Goal: Task Accomplishment & Management: Complete application form

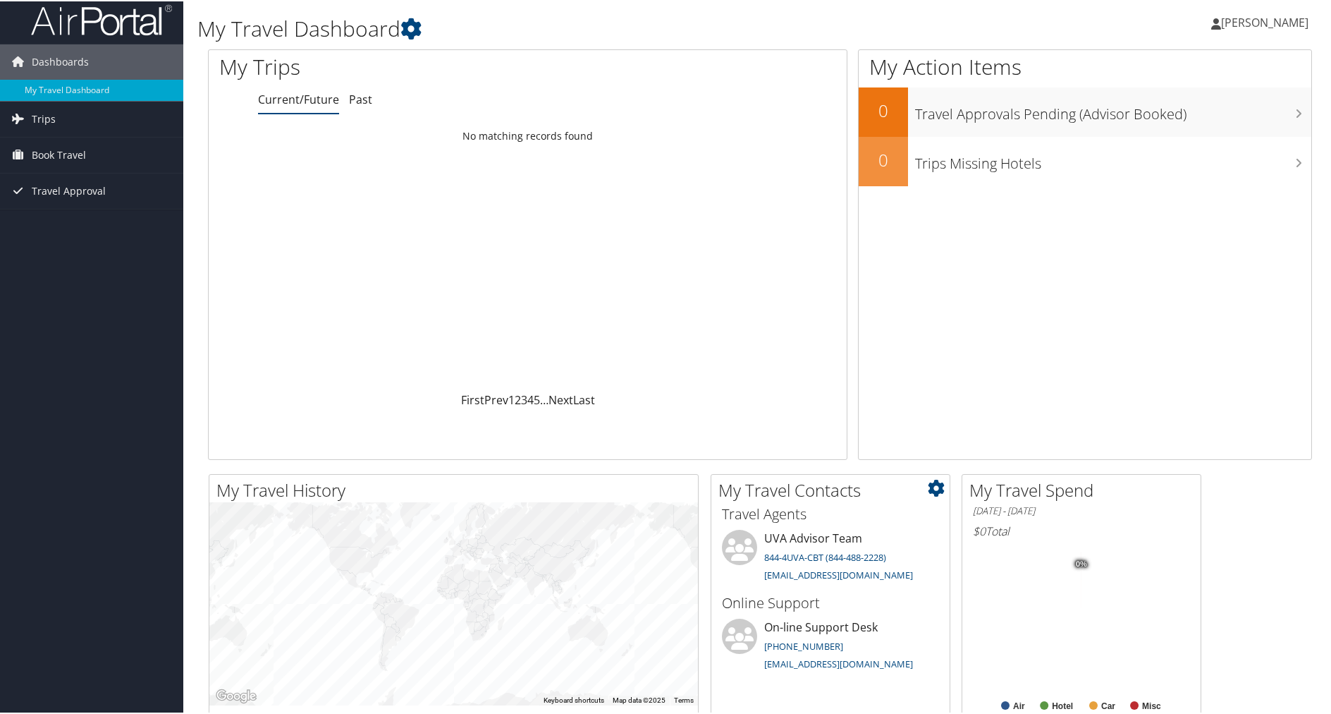
scroll to position [6, 0]
click at [94, 123] on link "Trips" at bounding box center [91, 118] width 183 height 35
click at [96, 209] on link "Book Travel" at bounding box center [91, 217] width 183 height 35
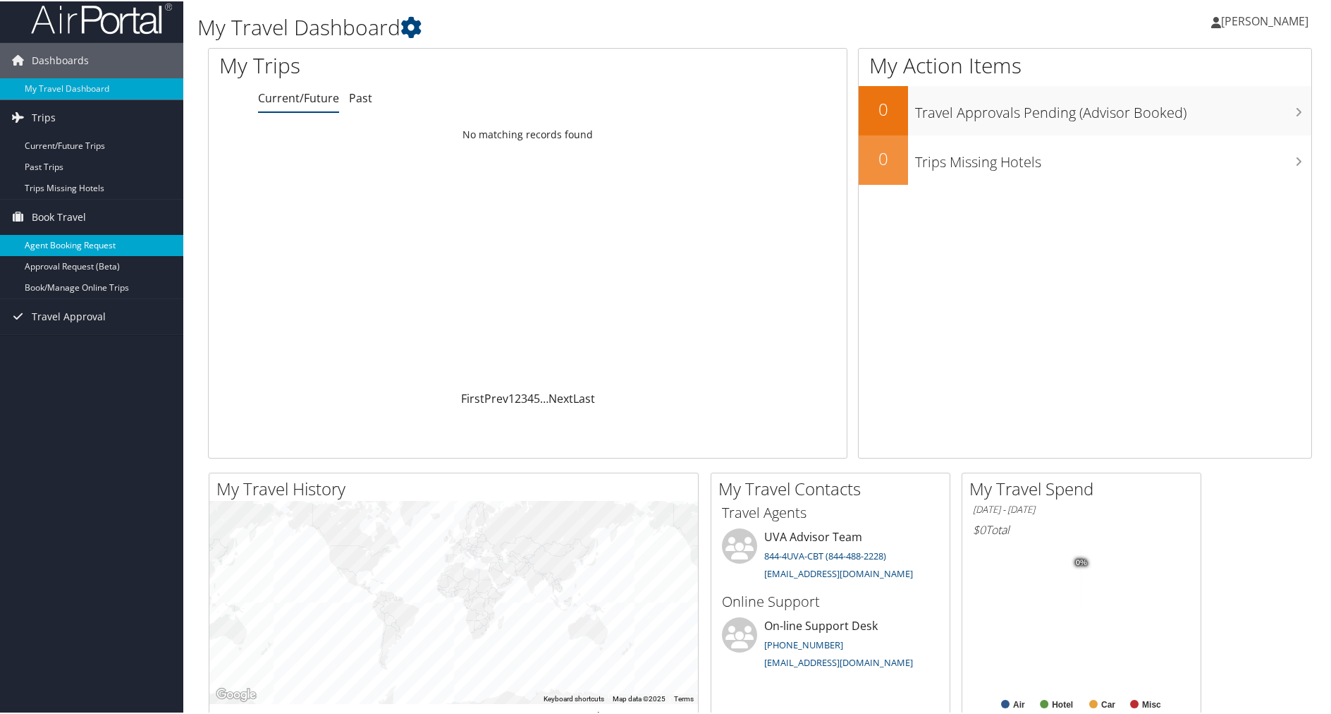
scroll to position [10, 0]
click at [123, 246] on link "Agent Booking Request" at bounding box center [91, 242] width 183 height 21
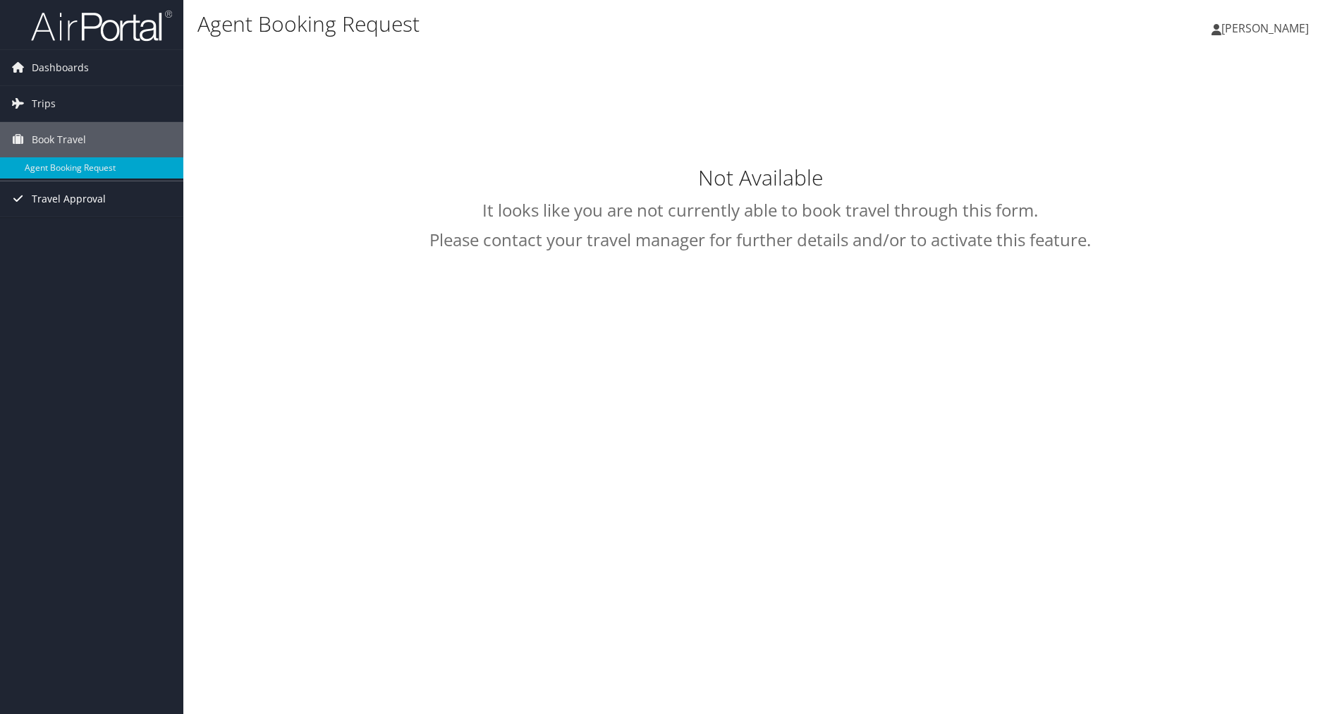
type input "[PERSON_NAME]"
select select "[EMAIL_ADDRESS][DOMAIN_NAME]"
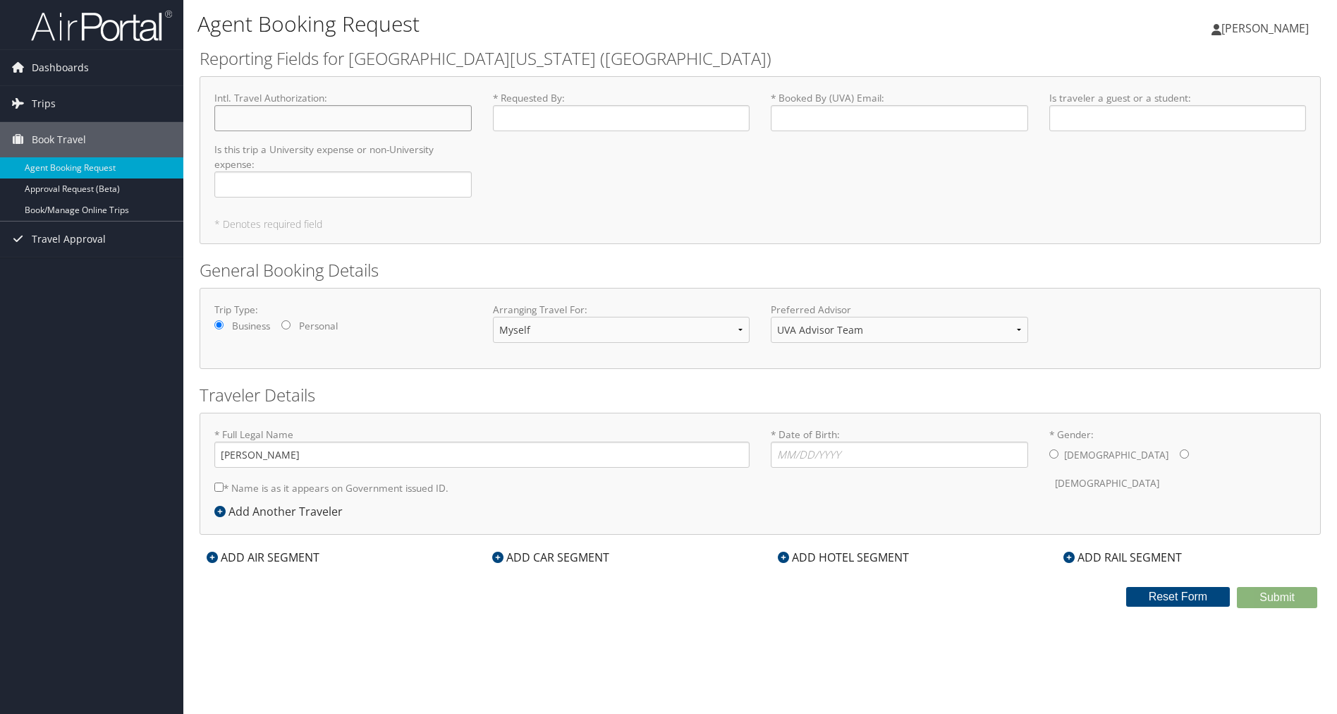
click at [270, 118] on input "Intl. Travel Authorization : Required" at bounding box center [342, 118] width 257 height 26
click at [895, 325] on select "UVA Advisor Team" at bounding box center [899, 330] width 257 height 26
click at [771, 317] on select "UVA Advisor Team" at bounding box center [899, 330] width 257 height 26
click at [729, 322] on select "Myself Another Traveler Guest Traveler" at bounding box center [621, 330] width 257 height 26
click at [493, 317] on select "Myself Another Traveler Guest Traveler" at bounding box center [621, 330] width 257 height 26
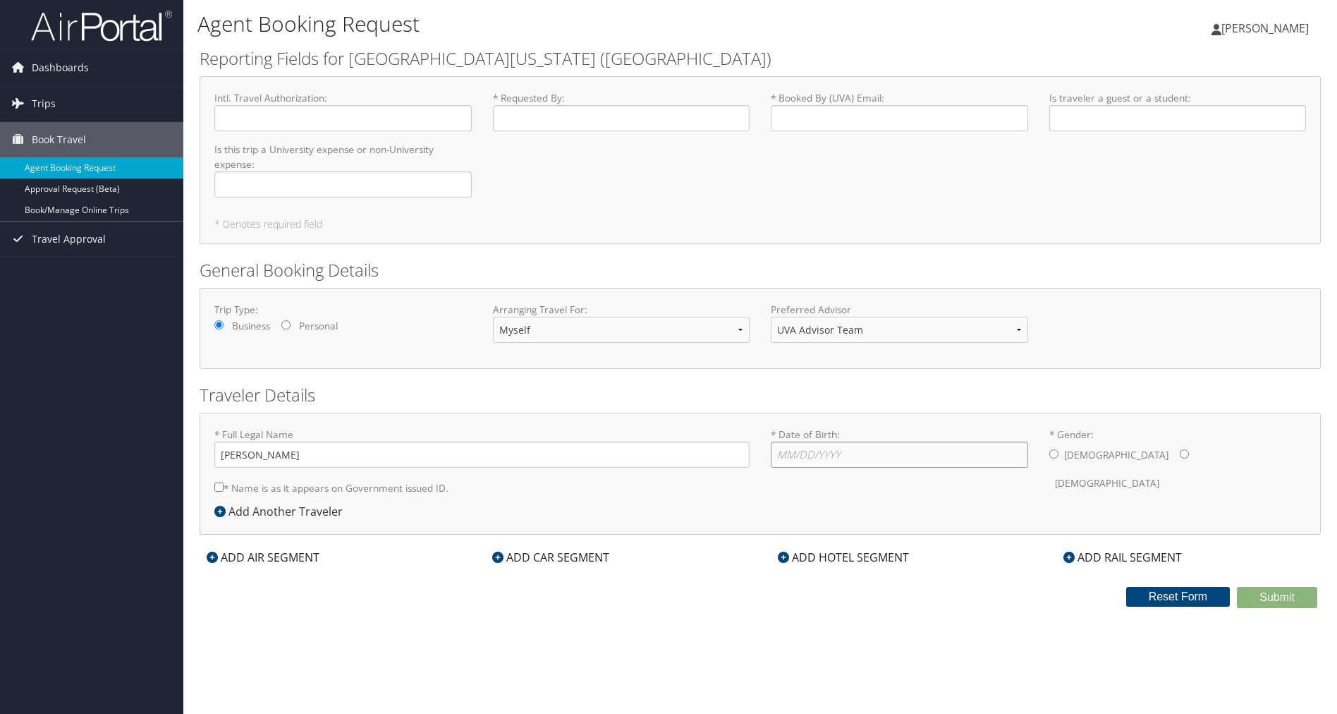
click at [849, 453] on input "* Date of Birth: Invalid Date" at bounding box center [899, 454] width 257 height 26
type input "[DATE]"
click at [1180, 449] on input "* Gender: [DEMOGRAPHIC_DATA] [DEMOGRAPHIC_DATA]" at bounding box center [1184, 453] width 9 height 9
radio input "true"
click at [384, 493] on label "* Name is as it appears on Government issued ID." at bounding box center [331, 488] width 234 height 26
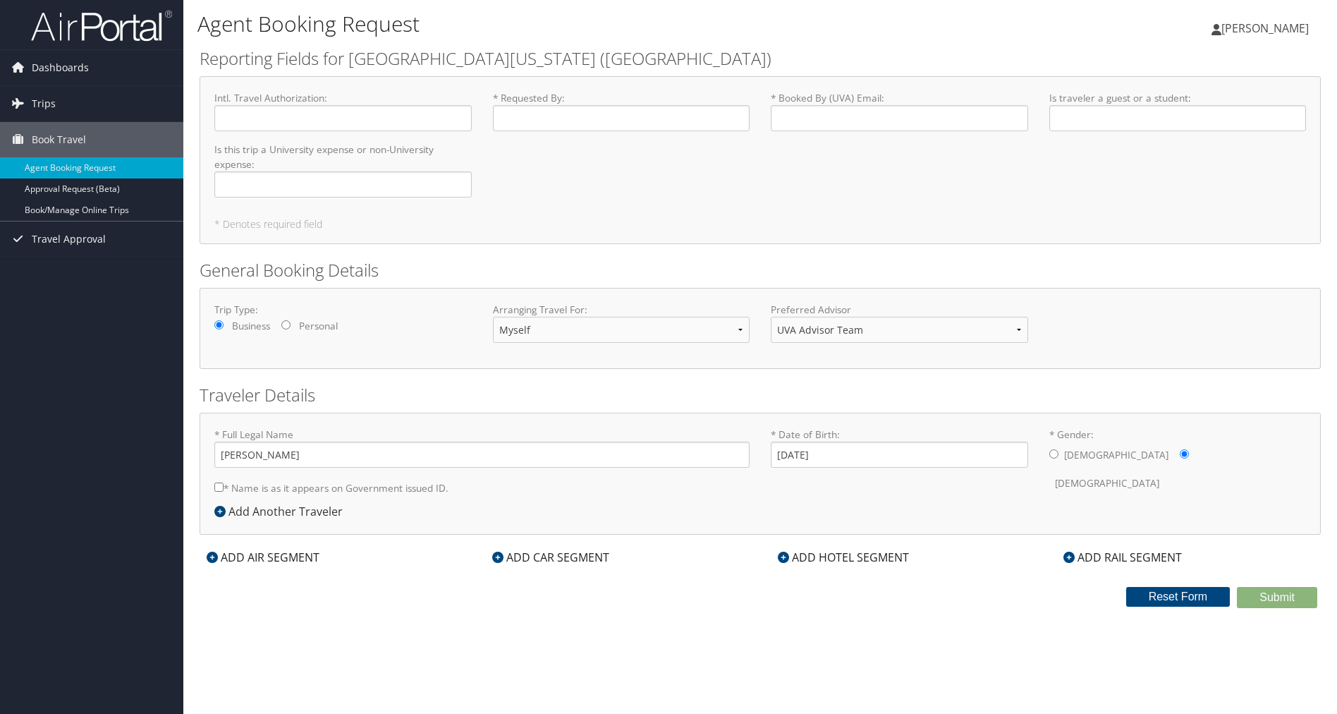
click at [224, 491] on input "* Name is as it appears on Government issued ID." at bounding box center [218, 486] width 9 height 9
checkbox input "true"
click at [930, 453] on input "[DATE]" at bounding box center [899, 454] width 257 height 26
click at [666, 456] on input "[PERSON_NAME]" at bounding box center [481, 454] width 535 height 26
type input "[PERSON_NAME]"
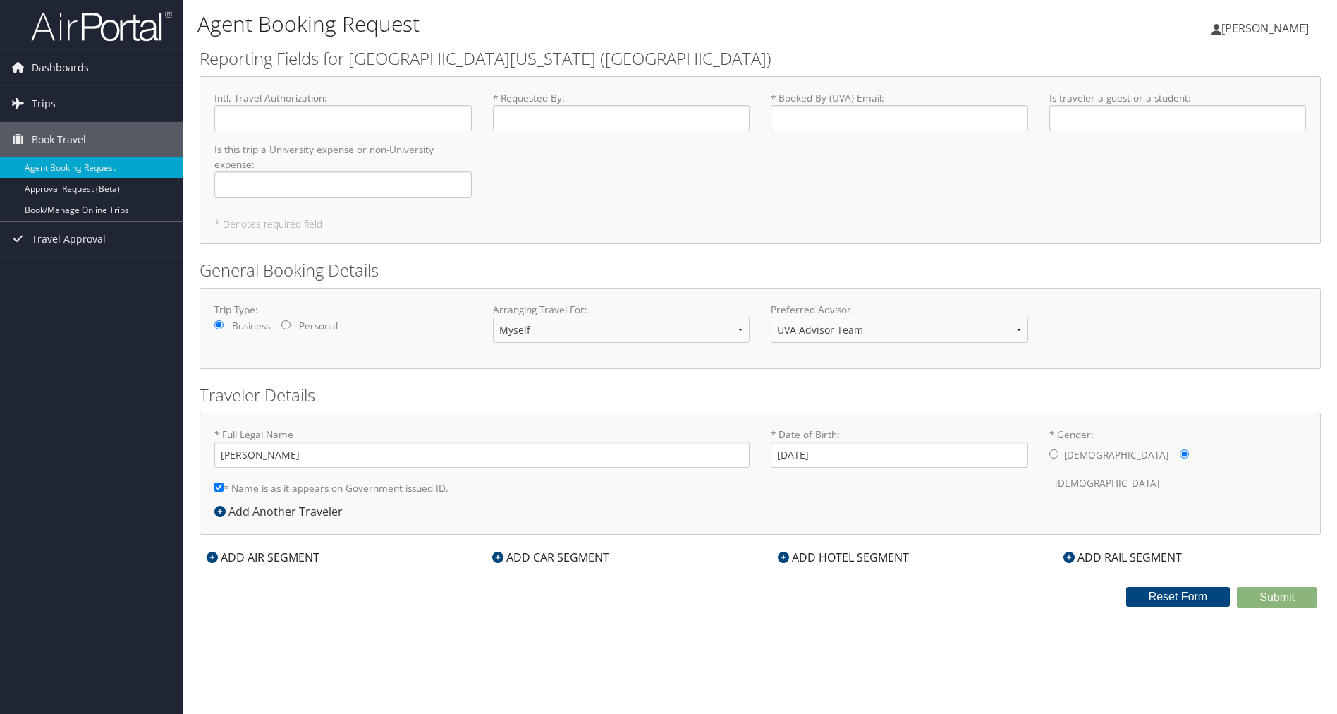
click at [646, 500] on div "* Full Legal Name [PERSON_NAME] * Name is as it appears on Government issued ID…" at bounding box center [482, 464] width 556 height 75
click at [593, 332] on select "Myself Another Traveler Guest Traveler" at bounding box center [621, 330] width 257 height 26
click at [493, 317] on select "Myself Another Traveler Guest Traveler" at bounding box center [621, 330] width 257 height 26
click at [799, 338] on select "UVA Advisor Team" at bounding box center [899, 330] width 257 height 26
click at [771, 317] on select "UVA Advisor Team" at bounding box center [899, 330] width 257 height 26
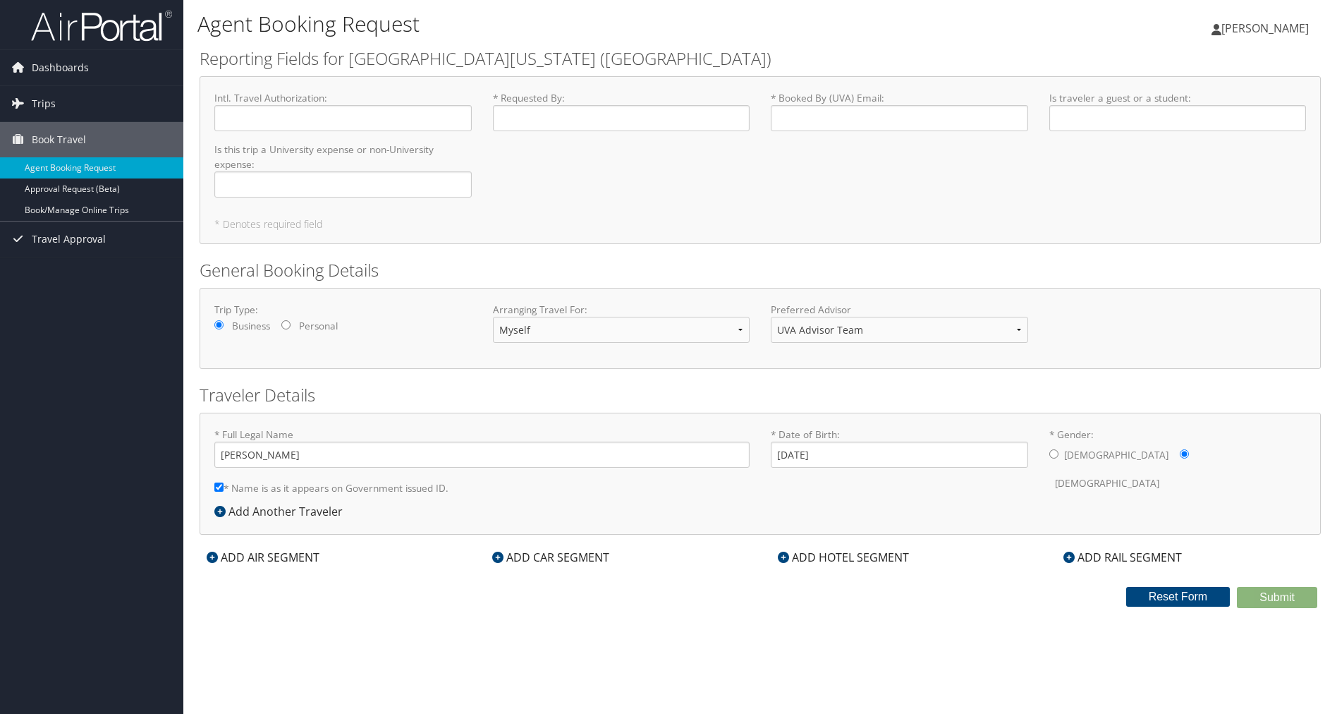
click at [294, 327] on div "Trip Type: Business Personal" at bounding box center [343, 321] width 279 height 38
click at [288, 325] on input "Personal" at bounding box center [285, 324] width 9 height 9
radio input "true"
click at [262, 324] on label "Business" at bounding box center [251, 326] width 38 height 14
click at [224, 324] on input "Business" at bounding box center [218, 324] width 9 height 9
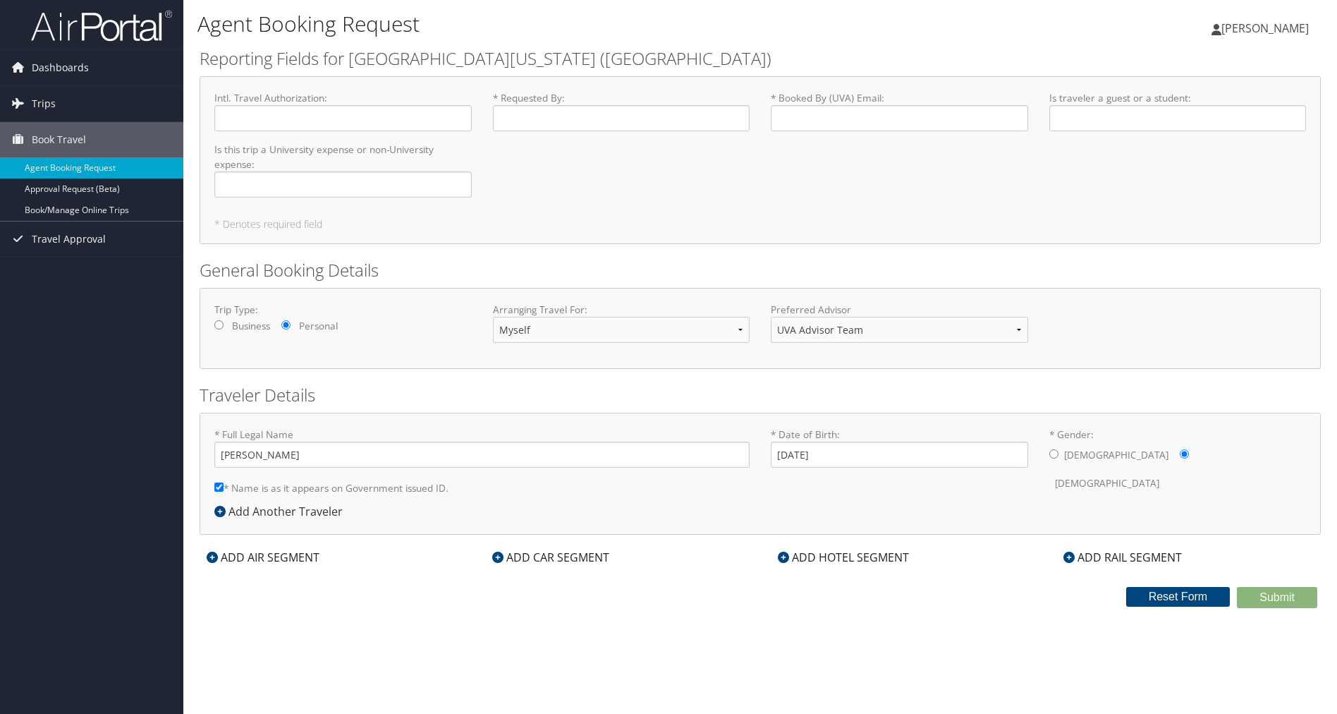
radio input "true"
click at [276, 186] on input "Is this trip a University expense or non-University expense : Required" at bounding box center [342, 184] width 257 height 26
click at [279, 131] on div "Intl. Travel Authorization : Required" at bounding box center [343, 116] width 279 height 51
click at [298, 120] on input "Intl. Travel Authorization : Required" at bounding box center [342, 118] width 257 height 26
click at [619, 126] on input "* Requested By : Required" at bounding box center [621, 118] width 257 height 26
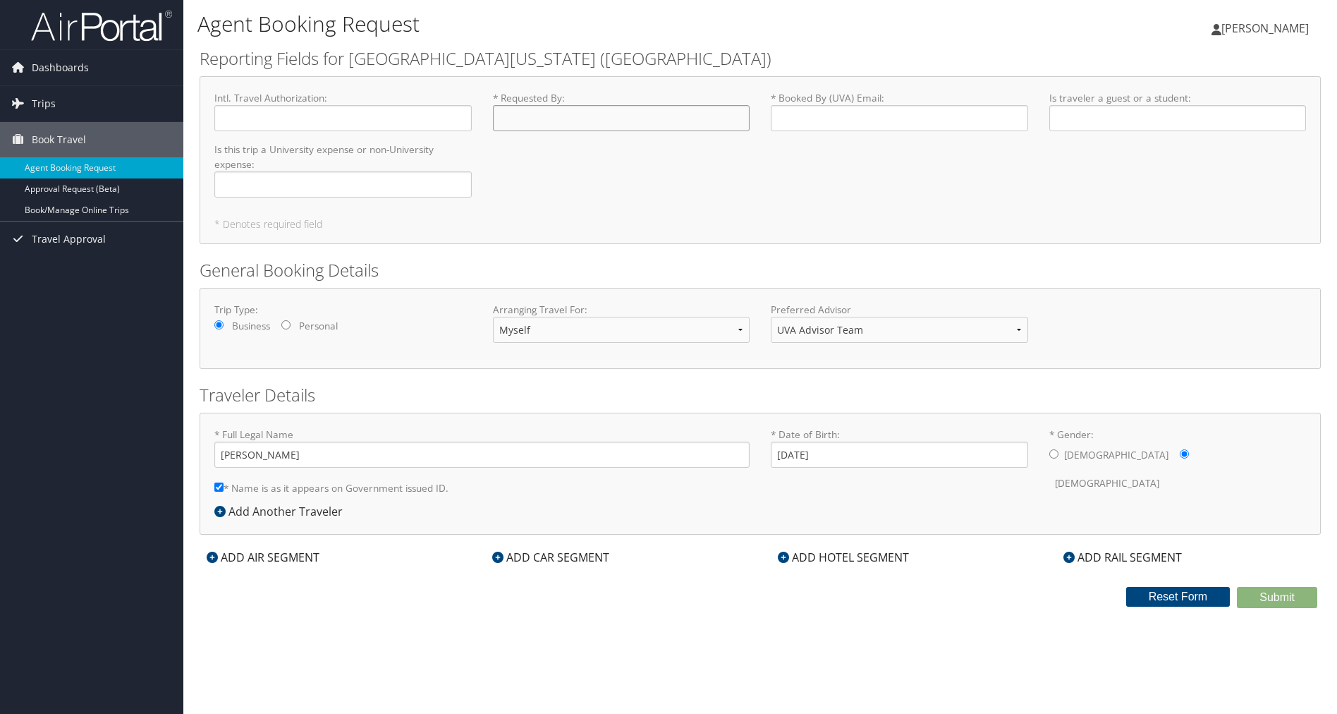
type input "[PERSON_NAME]"
click at [806, 118] on input "* Booked By (UVA) Email : Required" at bounding box center [899, 118] width 257 height 26
type input "[EMAIL_ADDRESS][US_STATE][DOMAIN_NAME]"
click at [1089, 124] on input "Is traveler a guest or a student : Required" at bounding box center [1177, 118] width 257 height 26
type input "no"
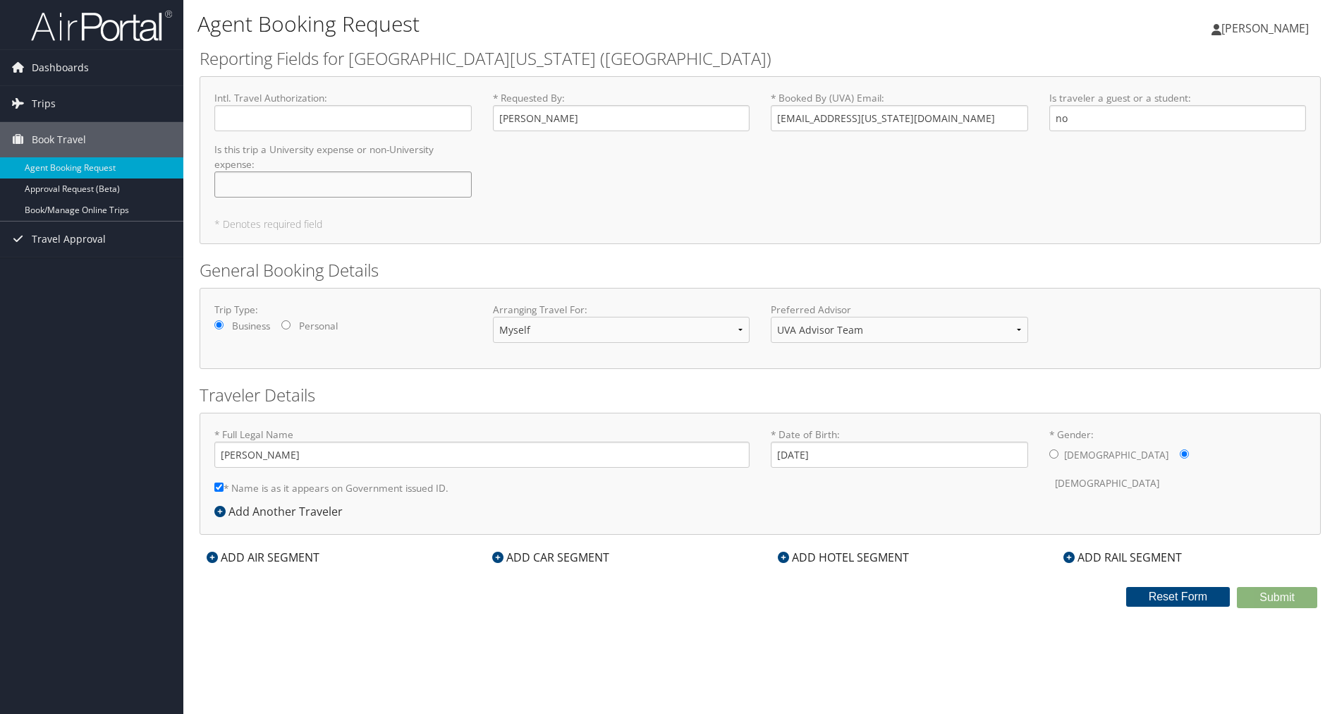
click at [434, 186] on input "Is this trip a University expense or non-University expense : Required" at bounding box center [342, 184] width 257 height 26
drag, startPoint x: 1053, startPoint y: 111, endPoint x: 1032, endPoint y: 116, distance: 21.7
click at [1032, 116] on div "Intl. Travel Authorization : Required * Requested By : [PERSON_NAME] Required *…" at bounding box center [760, 150] width 1113 height 118
click at [1189, 329] on div "Trip Type: Business Personal Arranging Travel For: Myself Another Traveler Gues…" at bounding box center [760, 327] width 1113 height 51
drag, startPoint x: 996, startPoint y: 150, endPoint x: 979, endPoint y: 155, distance: 17.0
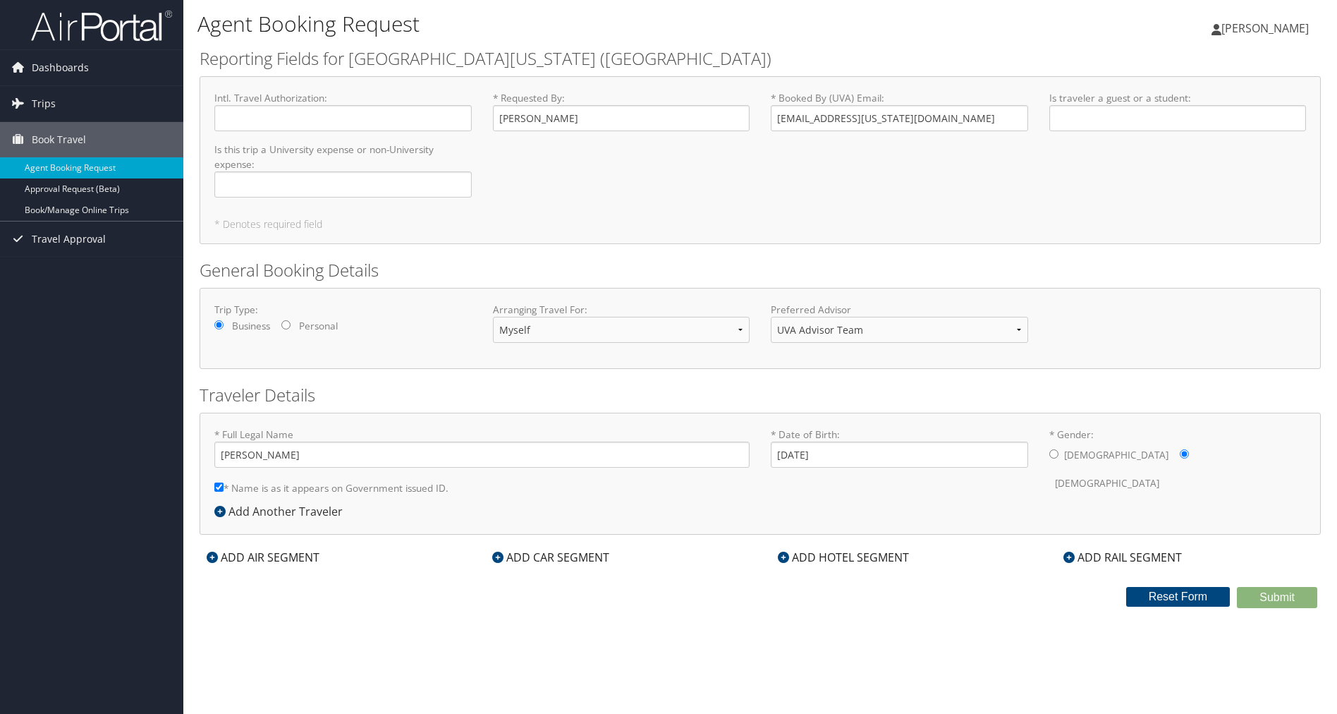
click at [995, 152] on div "Intl. Travel Authorization : Required * Requested By : [PERSON_NAME] Required *…" at bounding box center [760, 150] width 1113 height 118
click at [747, 185] on div "Intl. Travel Authorization : Required * Requested By : [PERSON_NAME] Required *…" at bounding box center [760, 150] width 1113 height 118
click at [469, 166] on div "Intl. Travel Authorization : Required * Requested By : [PERSON_NAME] Required *…" at bounding box center [760, 150] width 1113 height 118
click at [422, 167] on label "Is this trip a University expense or non-University expense : Required" at bounding box center [342, 169] width 257 height 55
click at [422, 171] on input "Is this trip a University expense or non-University expense : Required" at bounding box center [342, 184] width 257 height 26
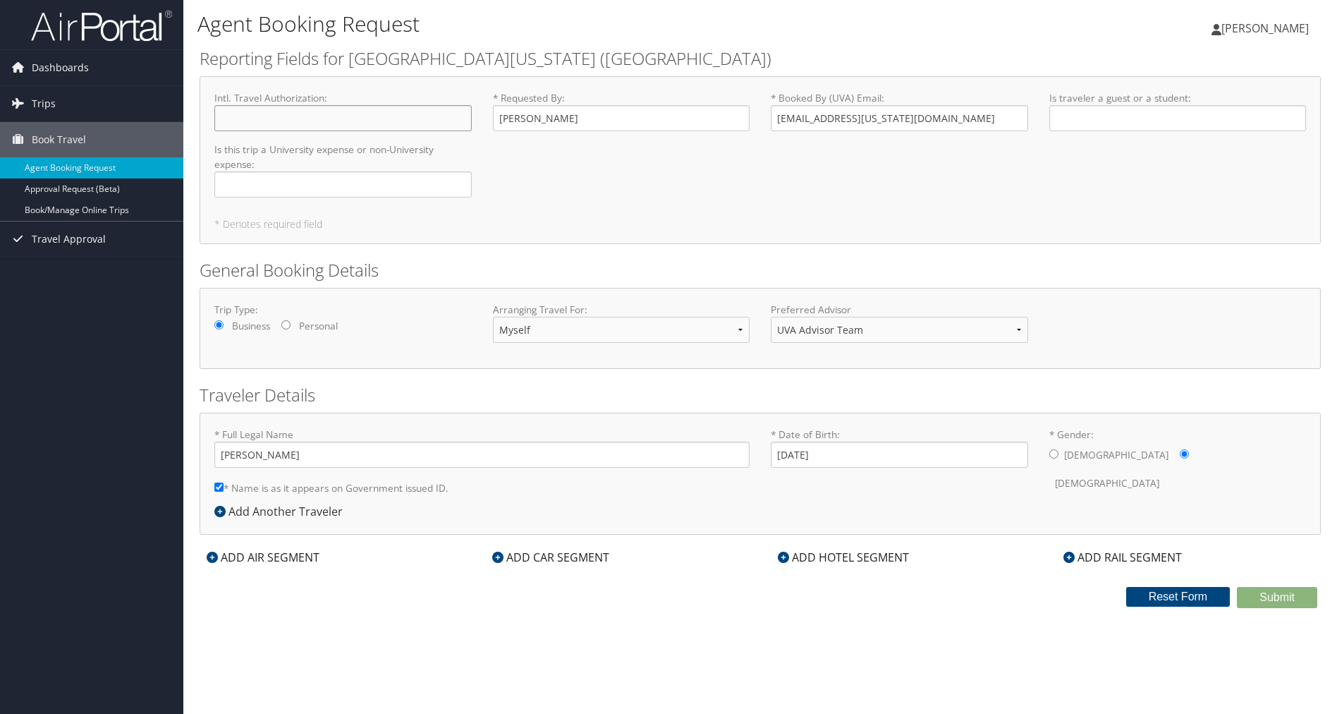
click at [336, 121] on input "Intl. Travel Authorization : Required" at bounding box center [342, 118] width 257 height 26
click at [434, 187] on input "Is this trip a University expense or non-University expense : Required" at bounding box center [342, 184] width 257 height 26
click at [620, 116] on input "[PERSON_NAME]" at bounding box center [621, 118] width 257 height 26
drag, startPoint x: 820, startPoint y: 123, endPoint x: 838, endPoint y: 124, distance: 17.7
click at [821, 123] on input "[EMAIL_ADDRESS][US_STATE][DOMAIN_NAME]" at bounding box center [899, 118] width 257 height 26
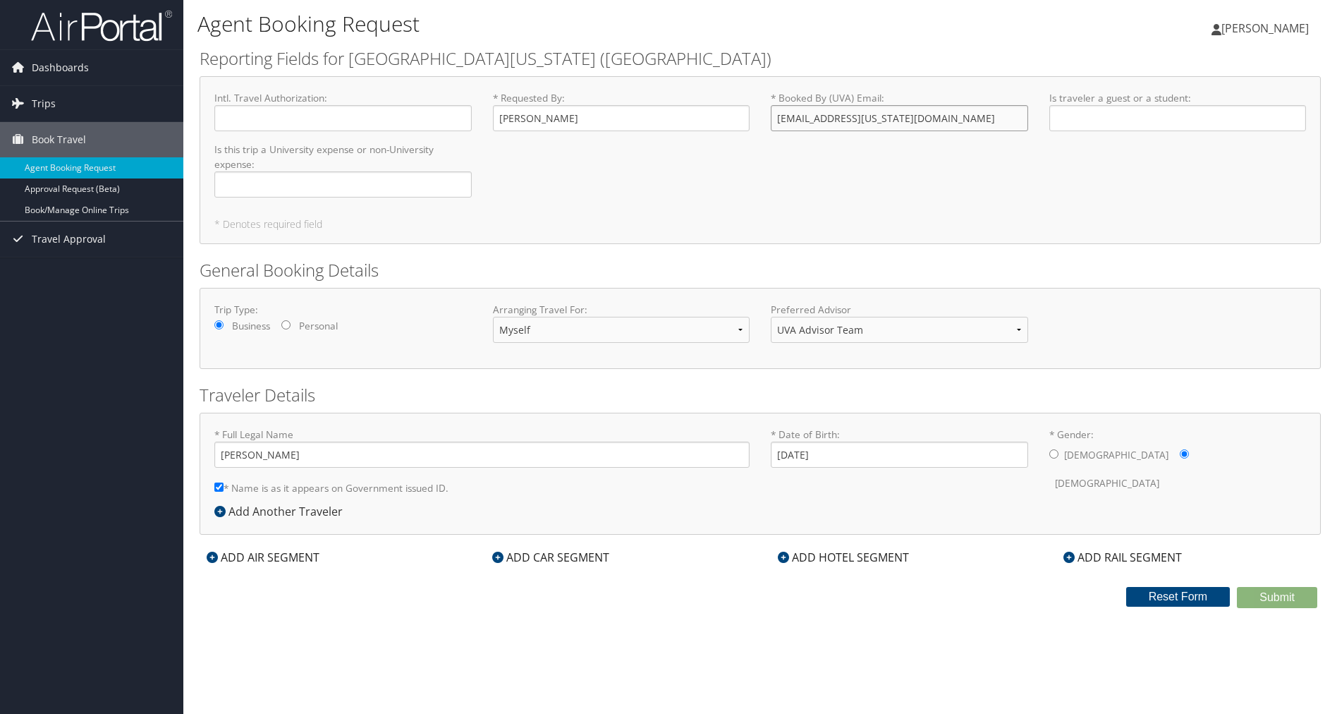
click at [914, 125] on input "[EMAIL_ADDRESS][US_STATE][DOMAIN_NAME]" at bounding box center [899, 118] width 257 height 26
click at [912, 156] on div "Intl. Travel Authorization : Required * Requested By : [PERSON_NAME] Required *…" at bounding box center [760, 150] width 1113 height 118
click at [99, 209] on link "Book/Manage Online Trips" at bounding box center [91, 210] width 183 height 21
